Goal: Transaction & Acquisition: Purchase product/service

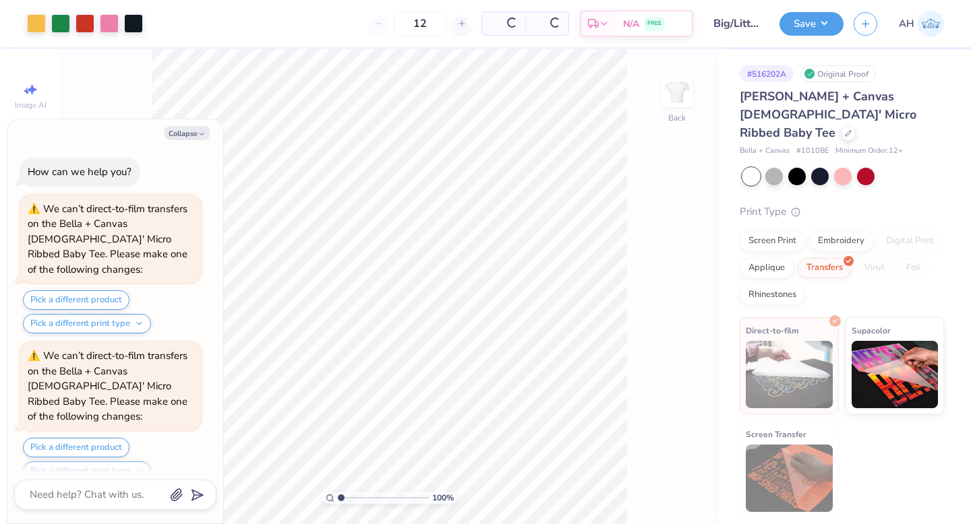
scroll to position [120, 0]
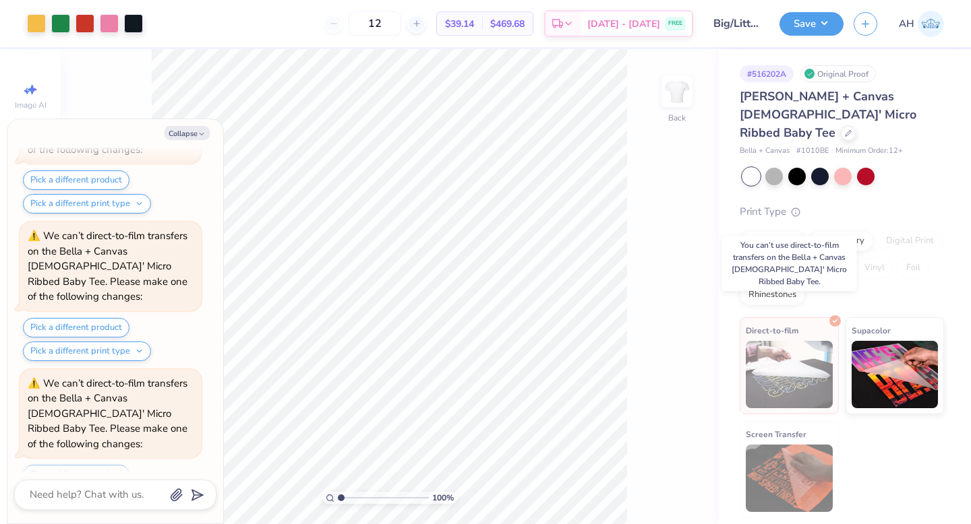
click at [786, 354] on img at bounding box center [788, 374] width 87 height 67
click at [840, 125] on div at bounding box center [847, 132] width 15 height 15
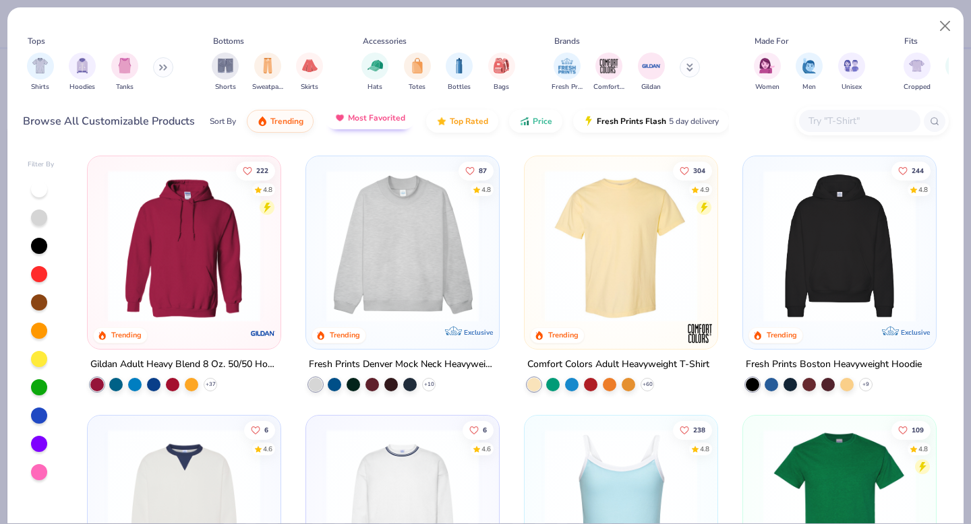
type textarea "x"
click at [853, 120] on input "text" at bounding box center [859, 121] width 104 height 16
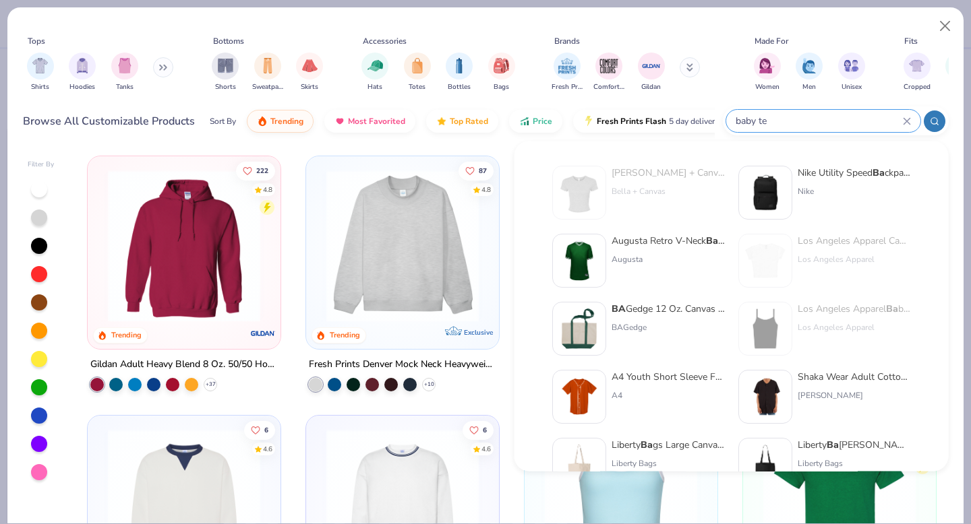
type input "baby tee"
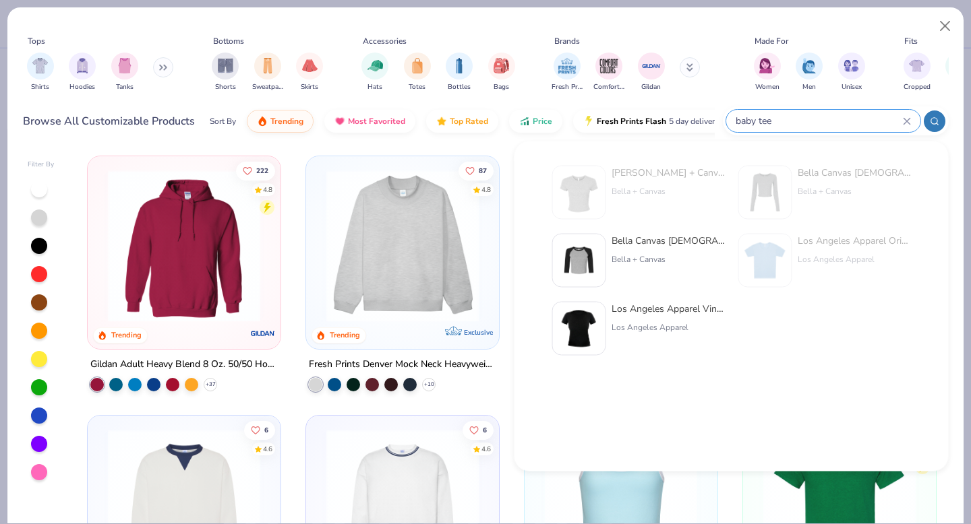
click at [909, 124] on icon at bounding box center [906, 121] width 6 height 6
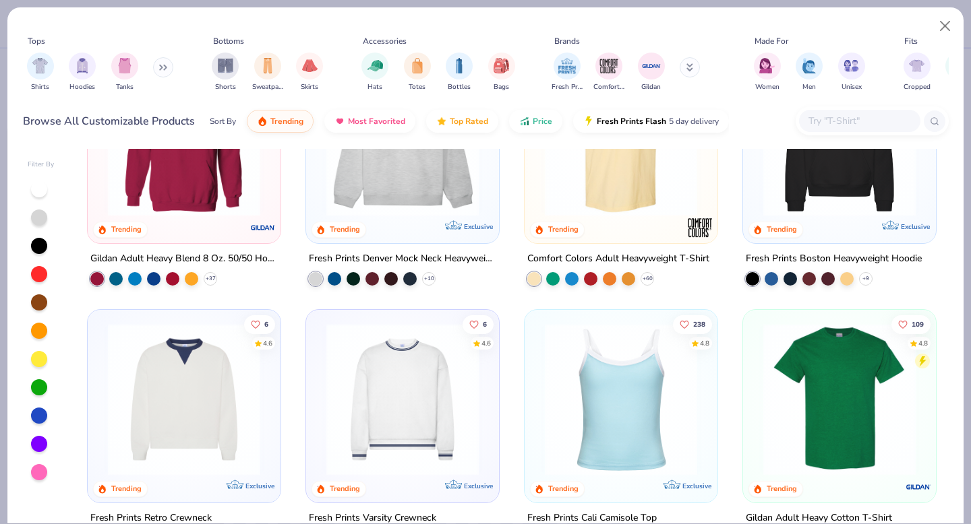
scroll to position [111, 0]
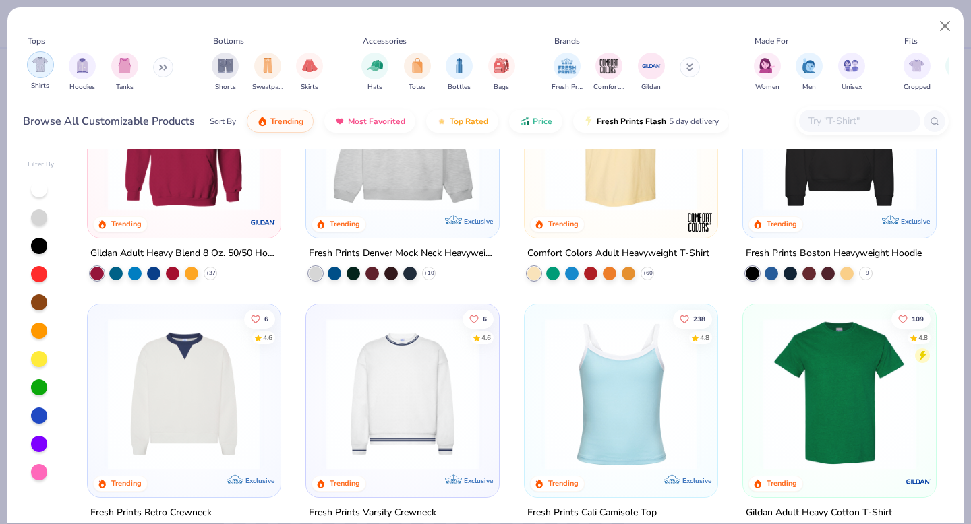
click at [38, 73] on div "filter for Shirts" at bounding box center [40, 64] width 27 height 27
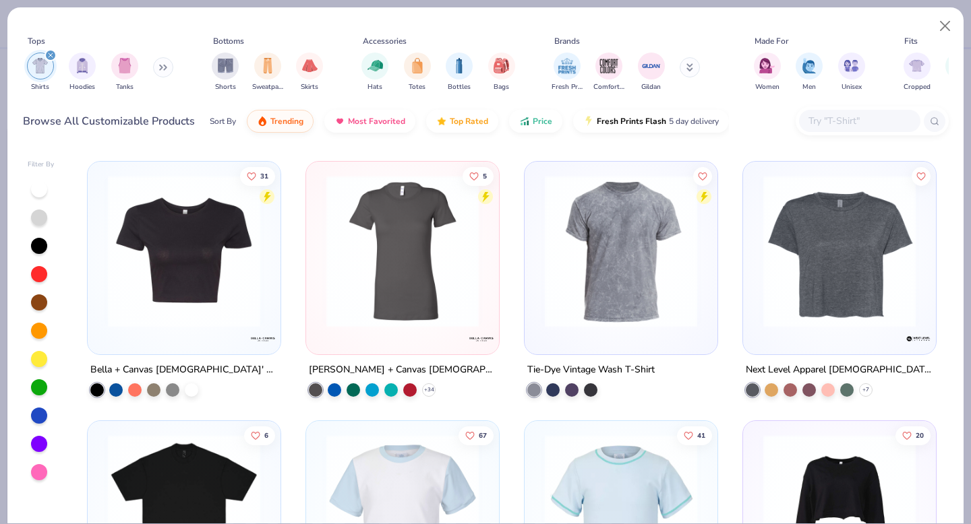
scroll to position [2327, 0]
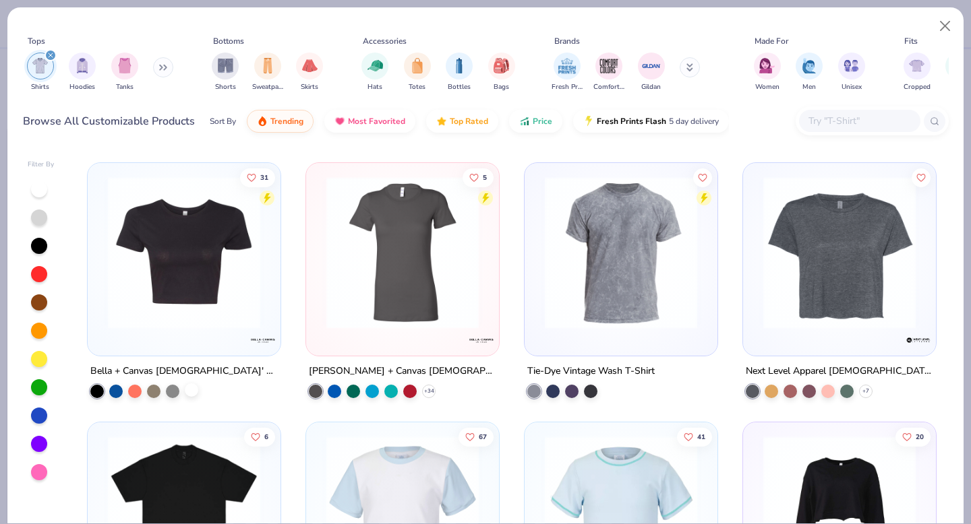
click at [191, 389] on div at bounding box center [191, 389] width 13 height 13
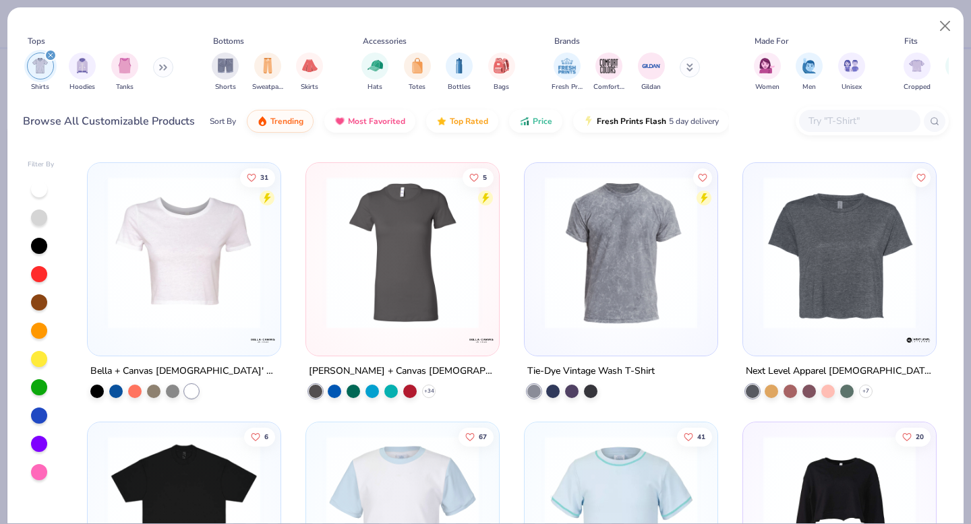
click at [208, 317] on img at bounding box center [184, 253] width 166 height 152
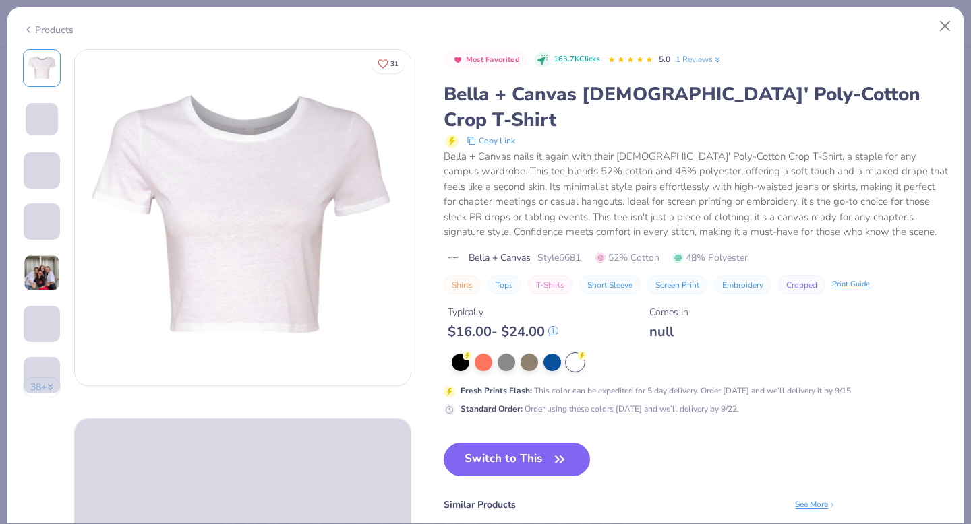
click at [45, 272] on img at bounding box center [42, 273] width 36 height 36
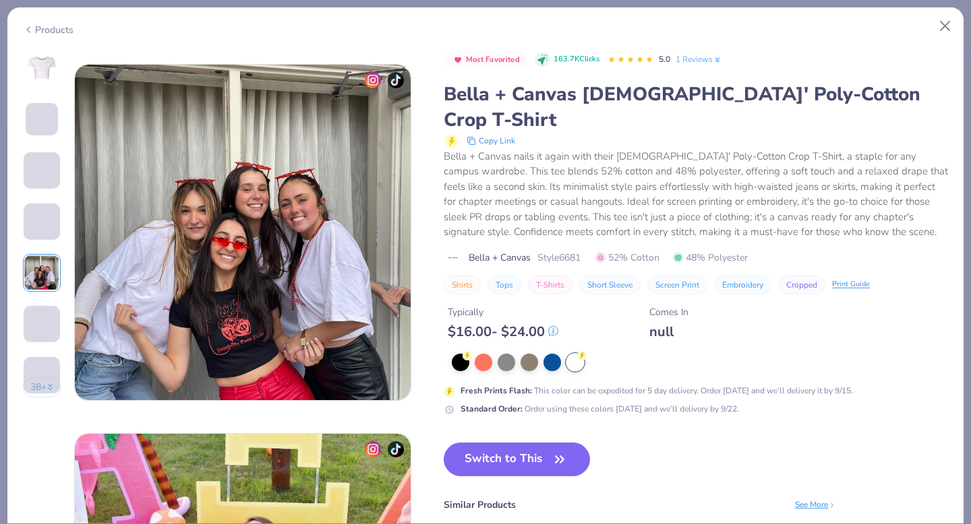
scroll to position [1477, 0]
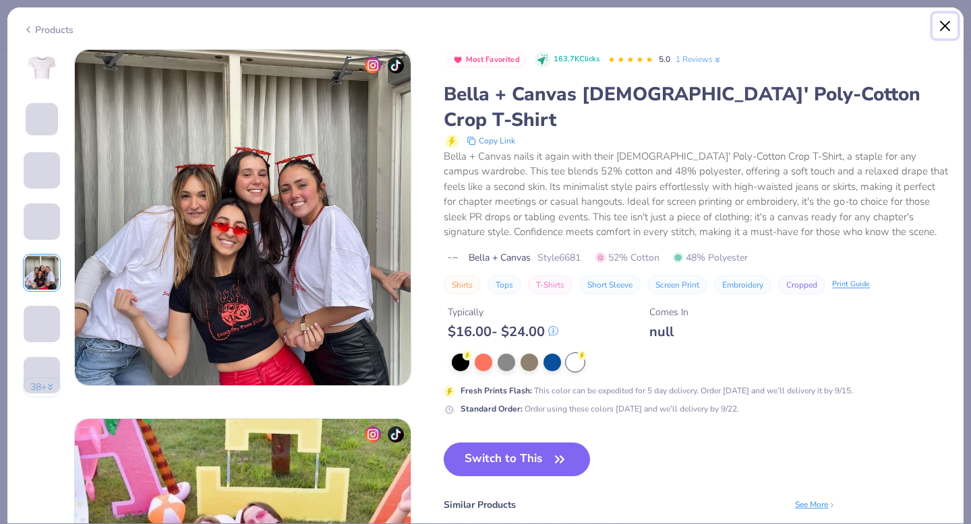
click at [948, 24] on button "Close" at bounding box center [945, 26] width 26 height 26
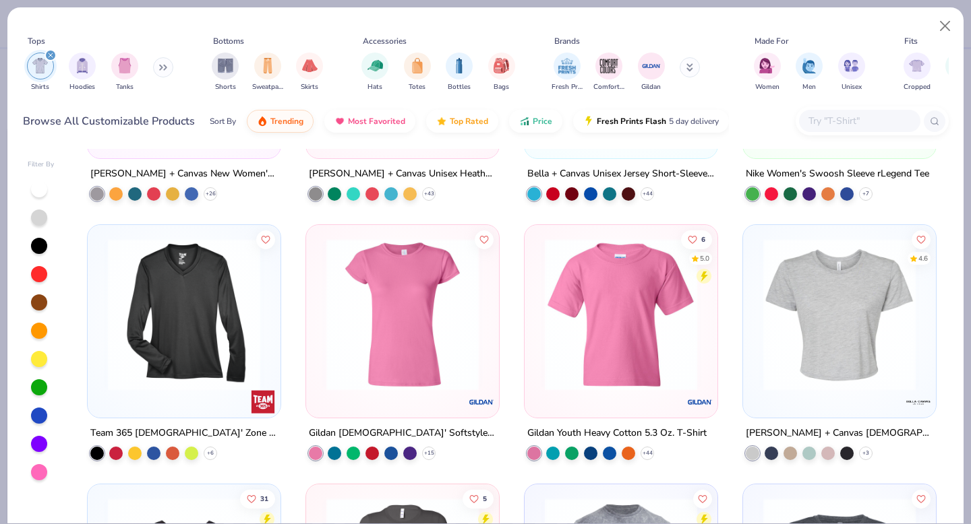
scroll to position [1969, 0]
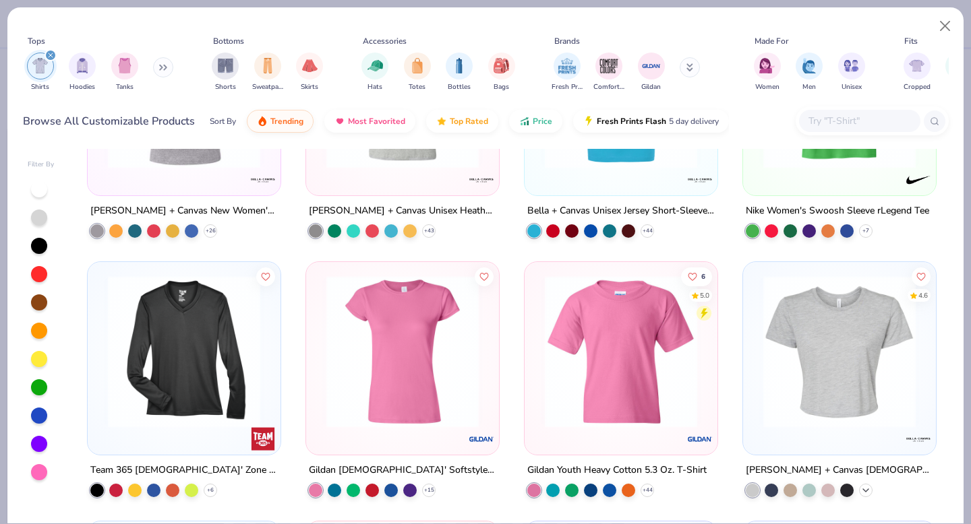
click at [865, 489] on polyline at bounding box center [865, 490] width 5 height 3
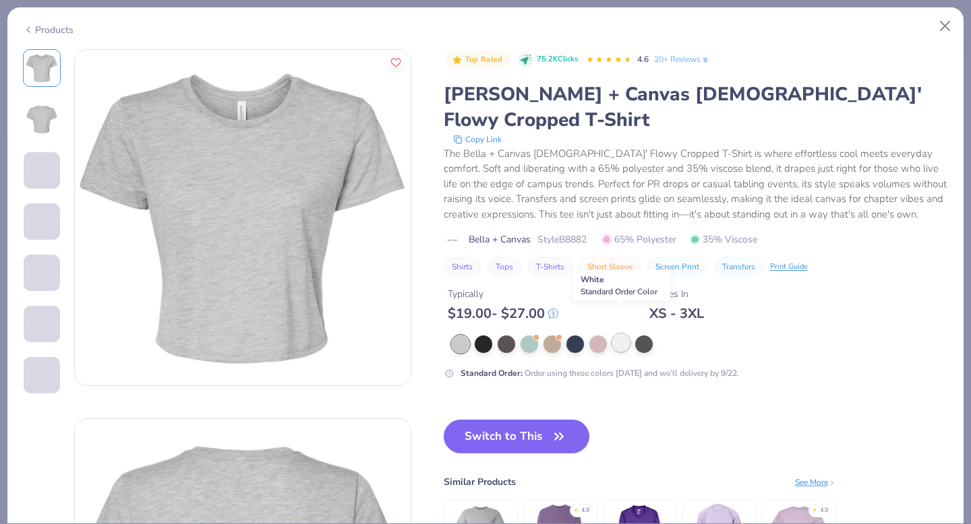
click at [621, 334] on div at bounding box center [621, 343] width 18 height 18
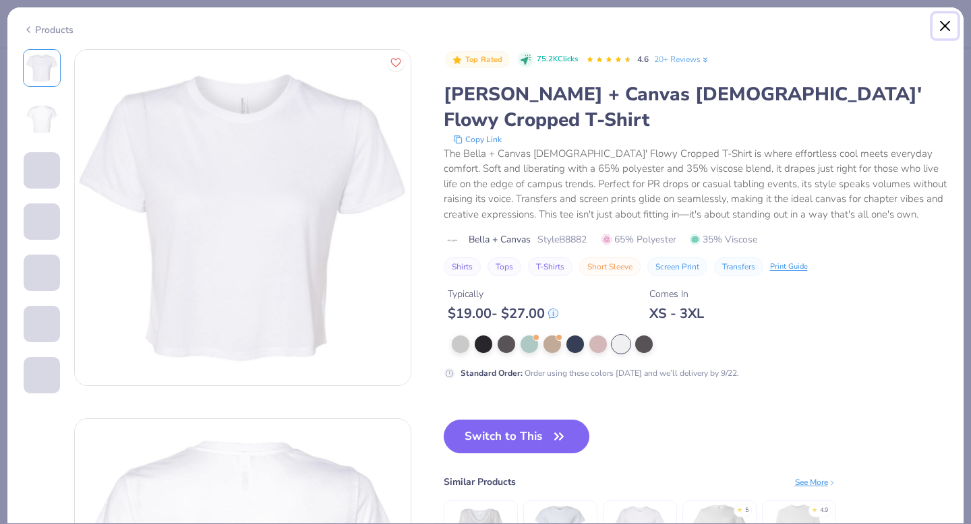
click at [945, 28] on button "Close" at bounding box center [945, 26] width 26 height 26
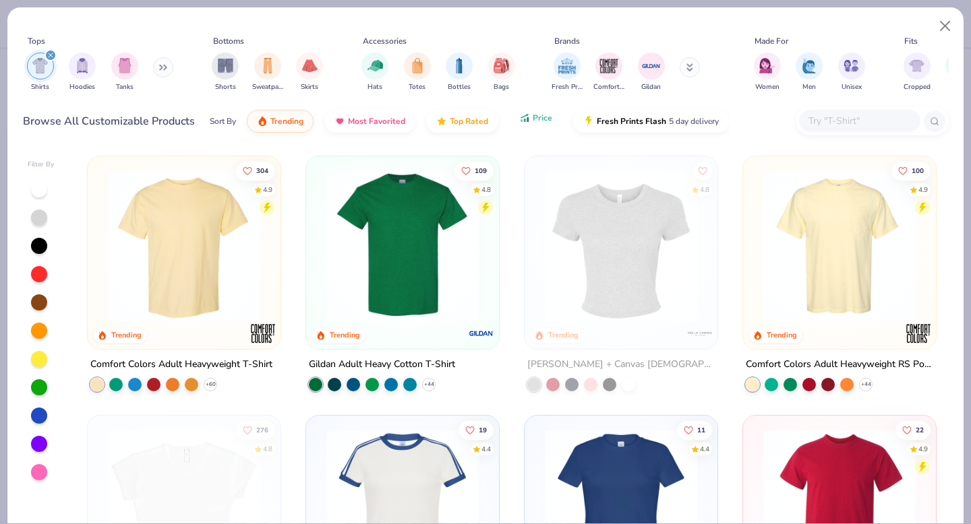
click at [529, 119] on button "Price" at bounding box center [535, 117] width 53 height 23
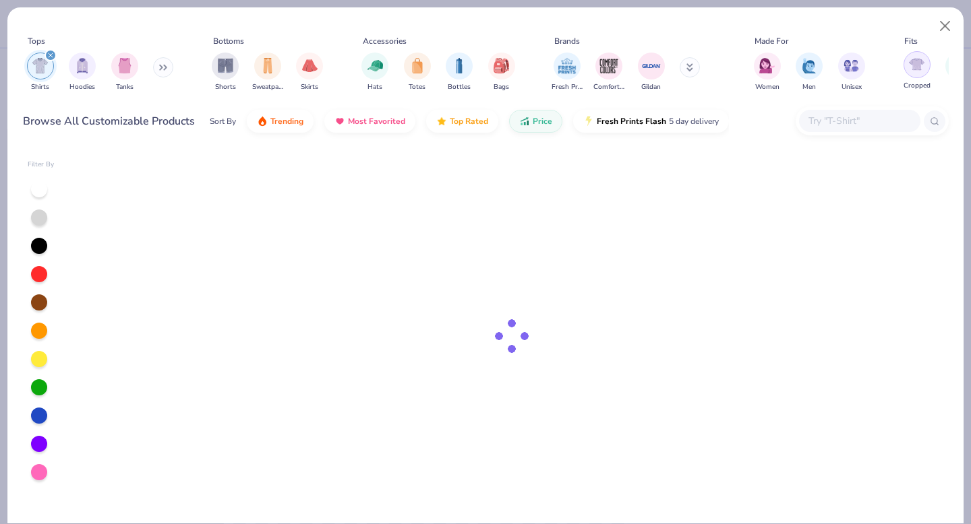
click at [911, 71] on img "filter for Cropped" at bounding box center [917, 65] width 16 height 16
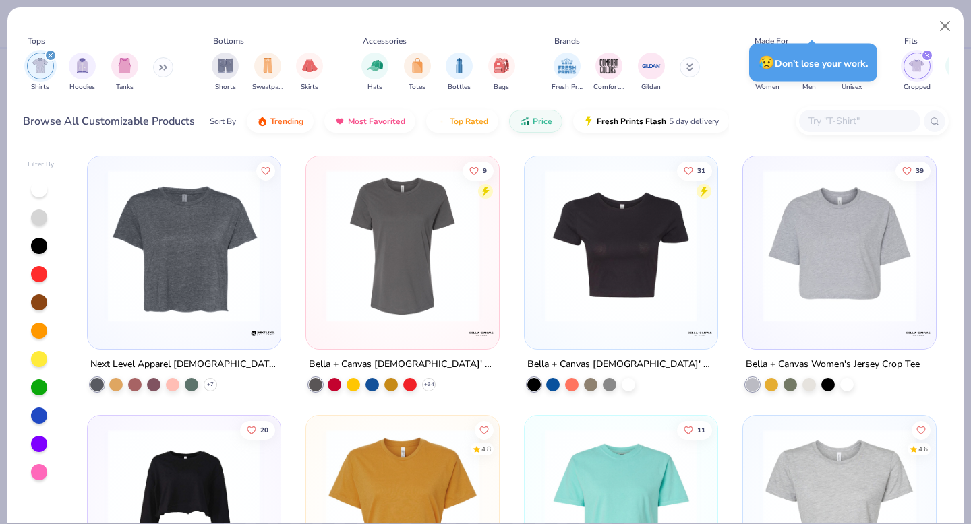
type textarea "x"
